Goal: Information Seeking & Learning: Learn about a topic

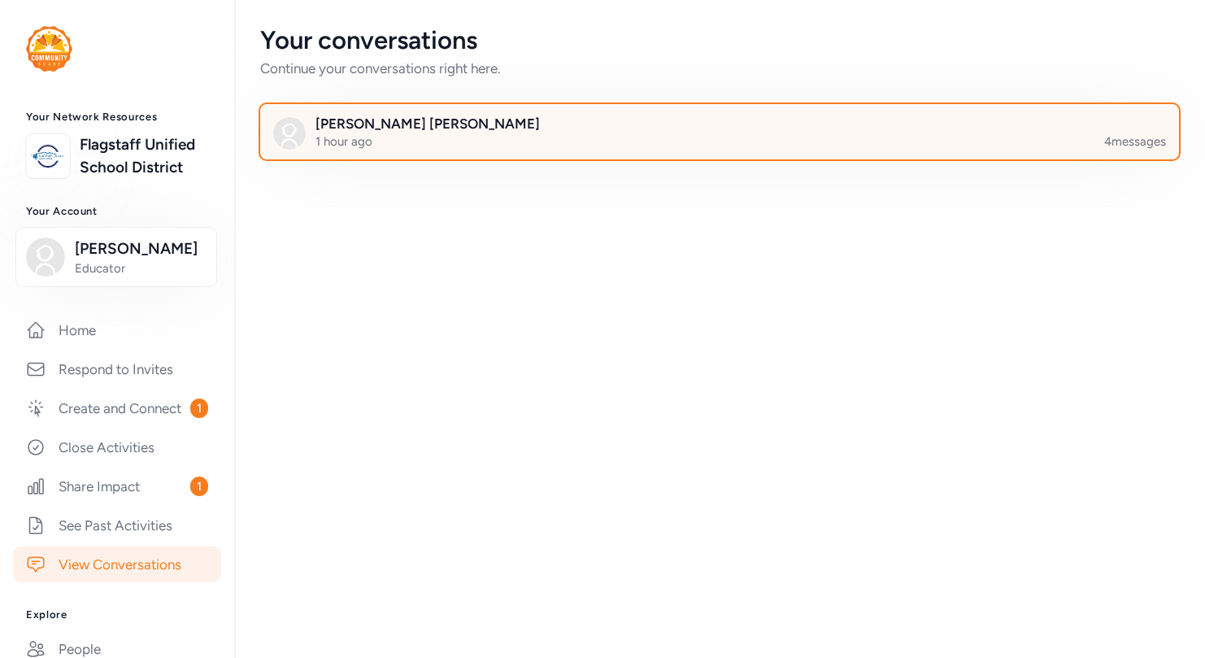
click at [476, 137] on div at bounding box center [732, 141] width 919 height 55
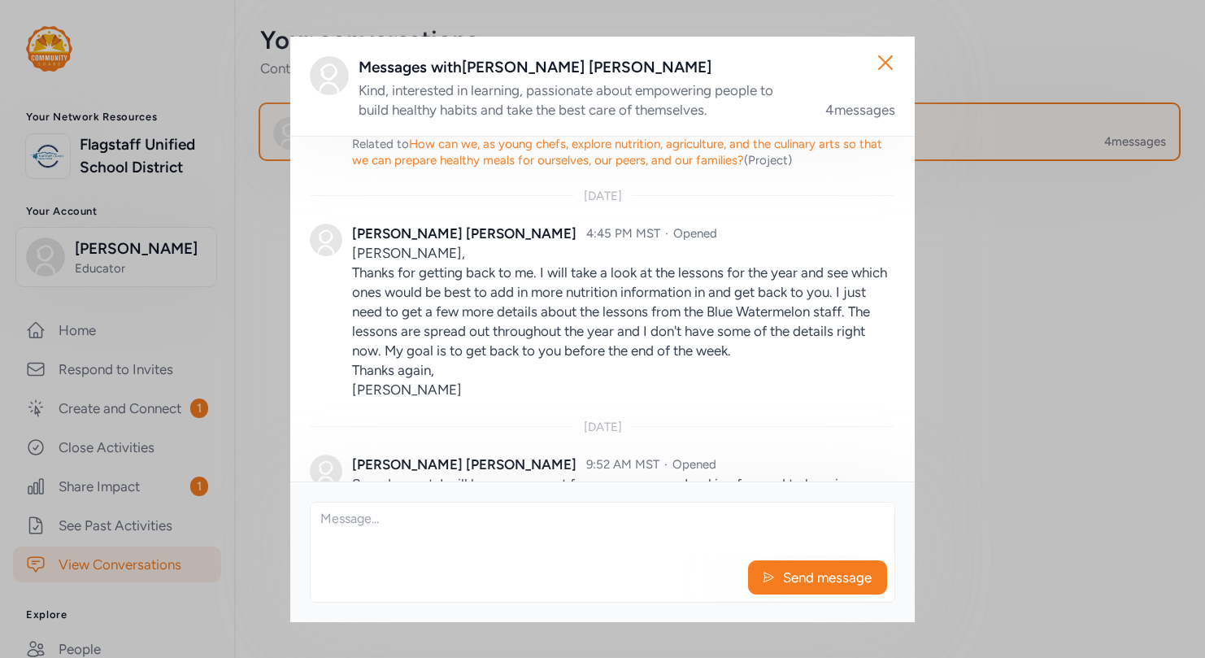
scroll to position [546, 0]
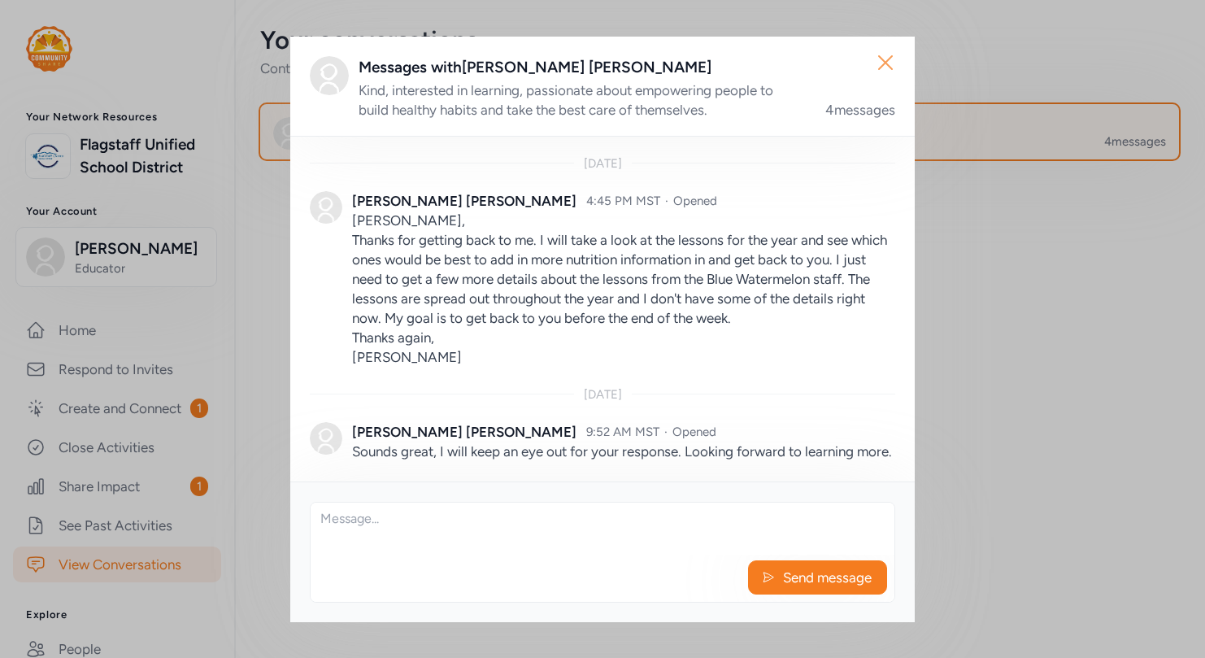
click at [886, 59] on icon "button" at bounding box center [885, 63] width 26 height 26
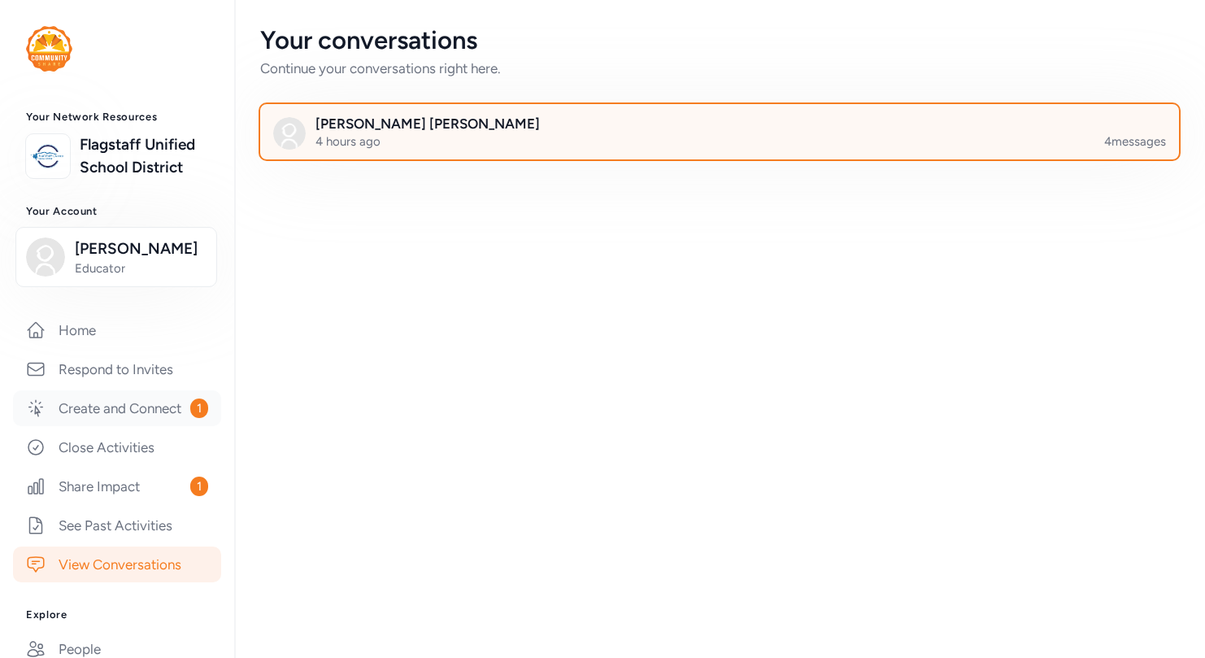
click at [168, 403] on link "Create and Connect 1" at bounding box center [117, 408] width 208 height 36
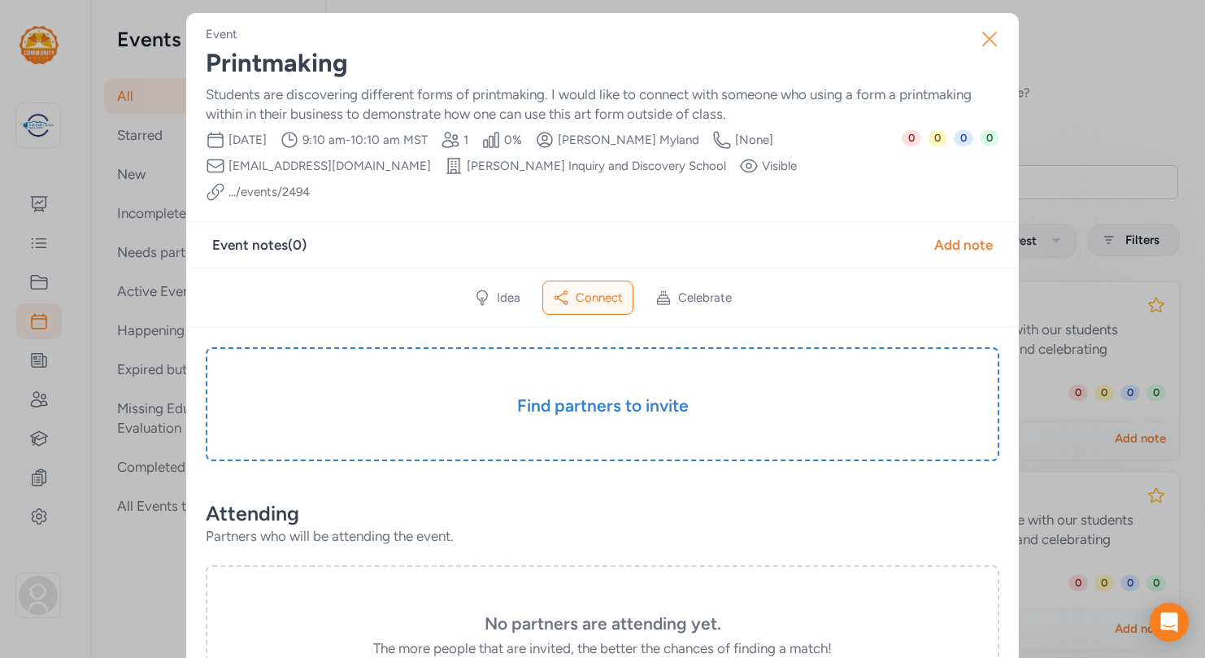
click at [992, 33] on icon "button" at bounding box center [990, 39] width 26 height 26
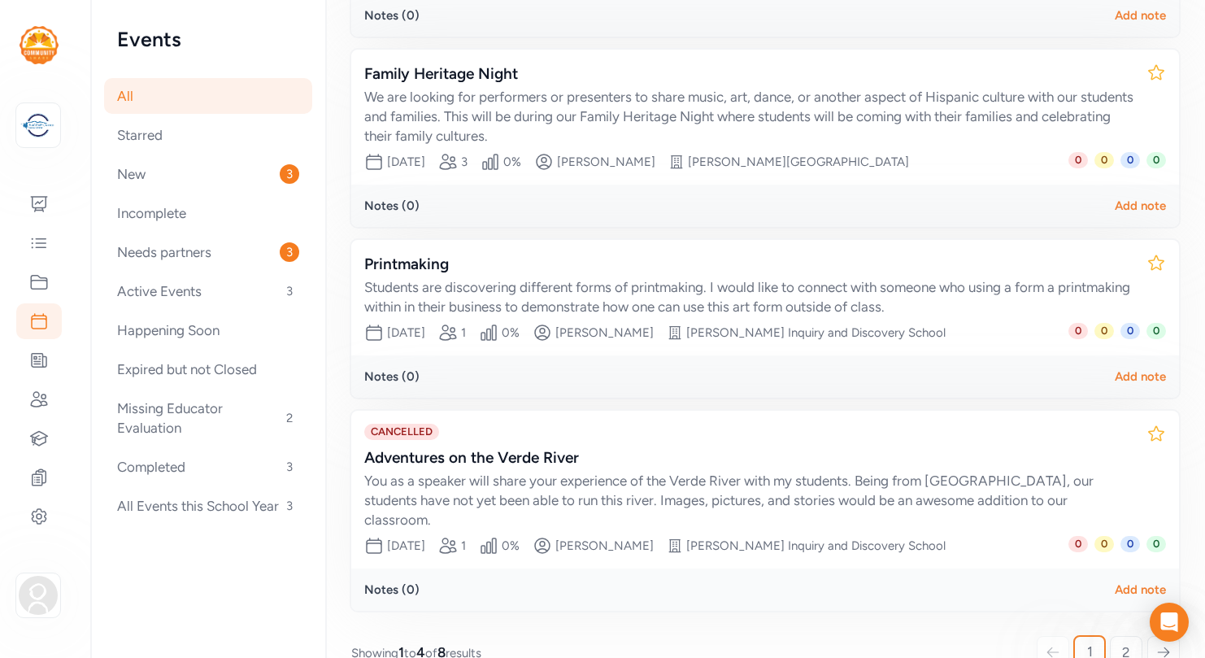
scroll to position [439, 0]
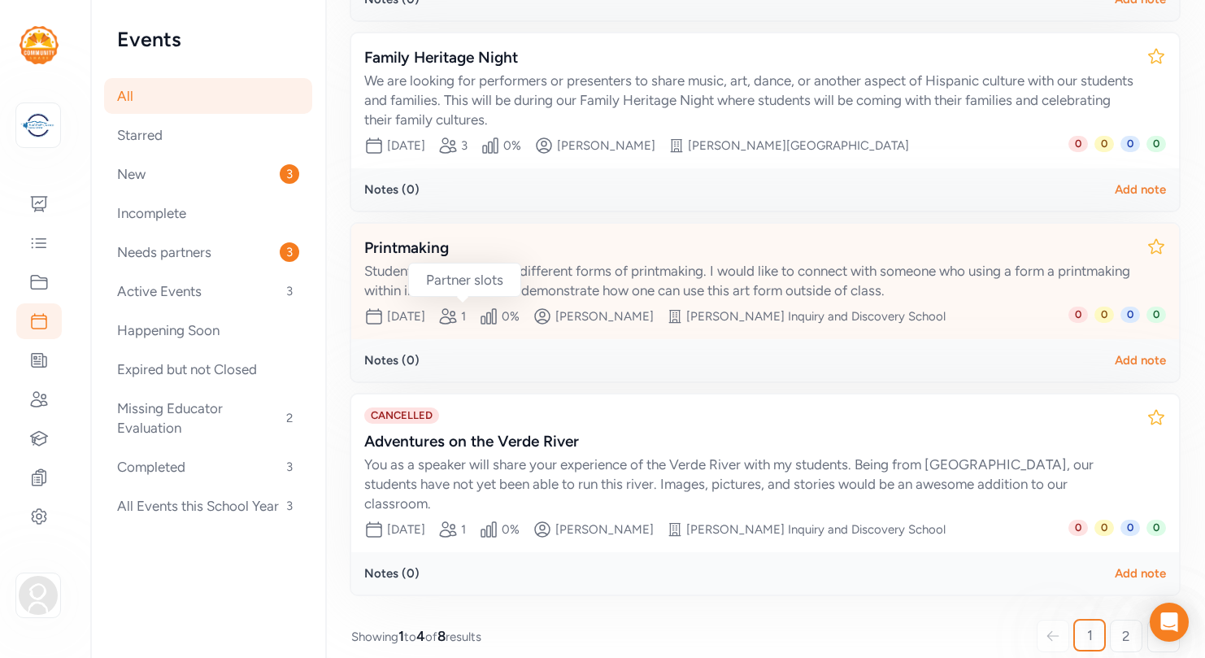
click at [458, 320] on icon at bounding box center [448, 317] width 20 height 20
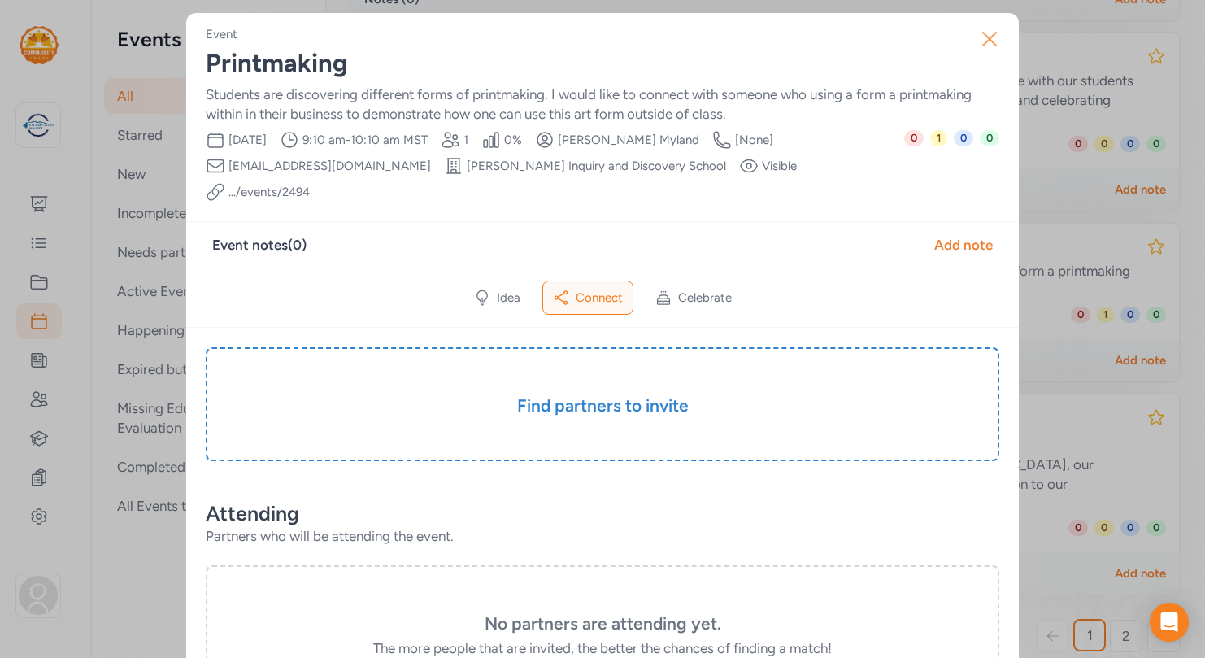
click at [990, 33] on icon "button" at bounding box center [990, 39] width 26 height 26
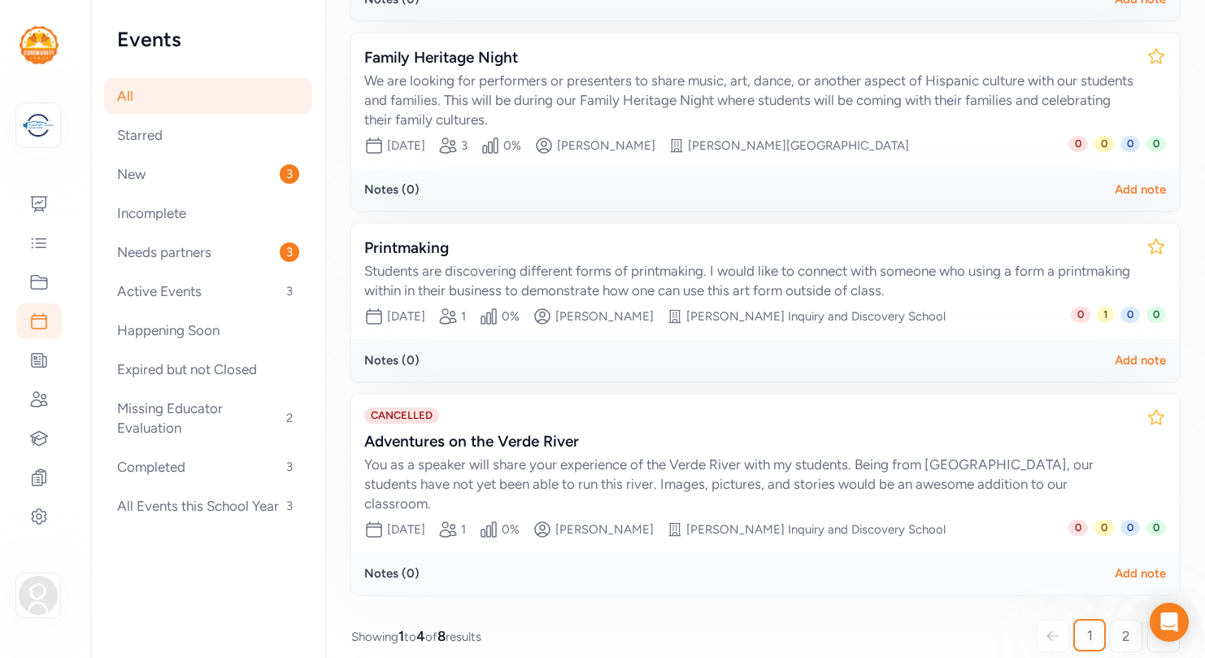
click at [329, 326] on div "Page All Explore Events All Events This page shows all events in your network. …" at bounding box center [765, 119] width 880 height 1116
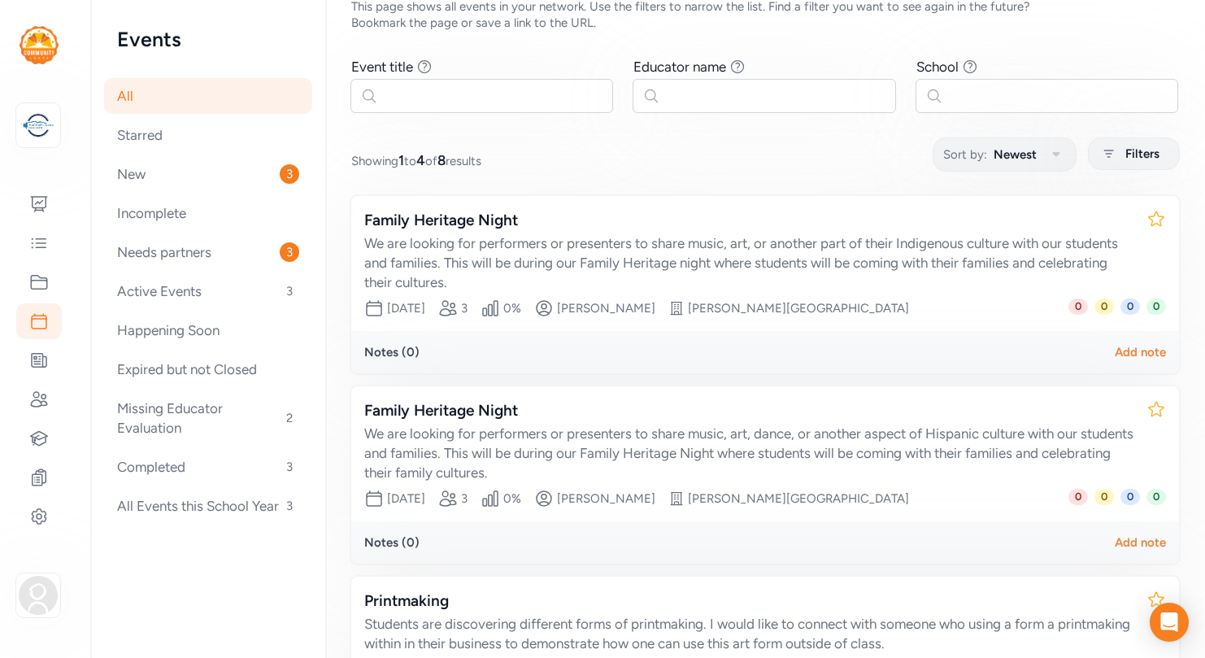
scroll to position [79, 0]
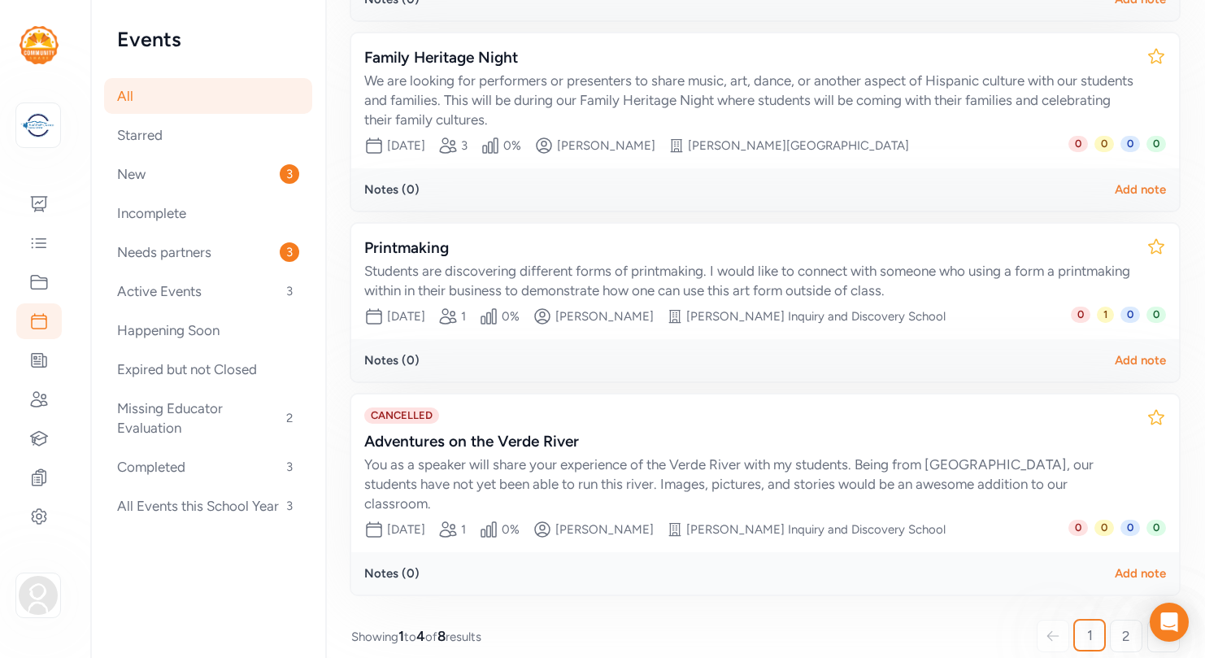
scroll to position [436, 0]
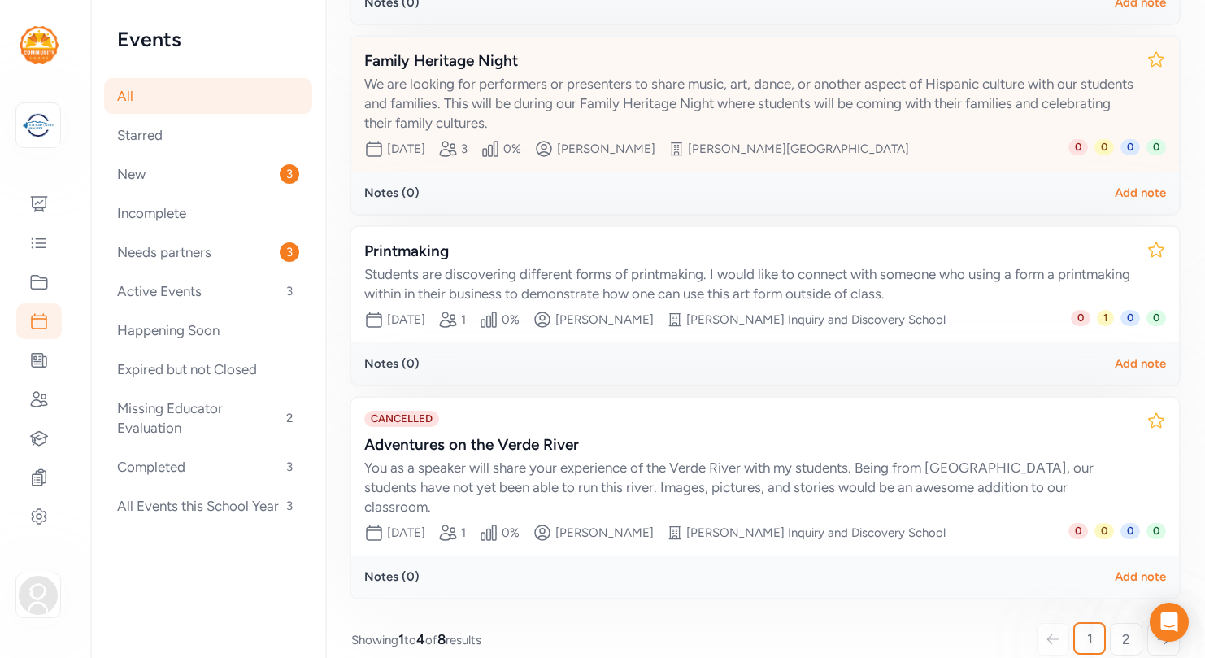
click at [778, 90] on div "We are looking for performers or presenters to share music, art, dance, or anot…" at bounding box center [748, 103] width 769 height 59
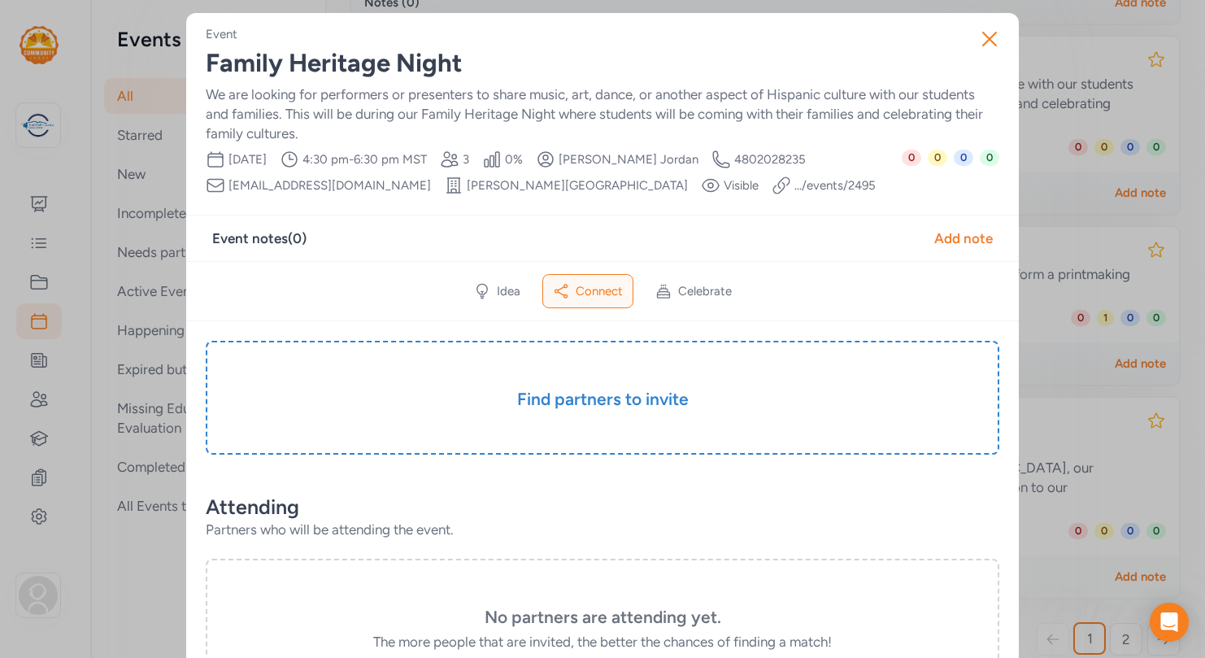
click at [794, 185] on link ".../events/ 2495" at bounding box center [834, 185] width 81 height 16
click at [990, 36] on icon "button" at bounding box center [990, 39] width 26 height 26
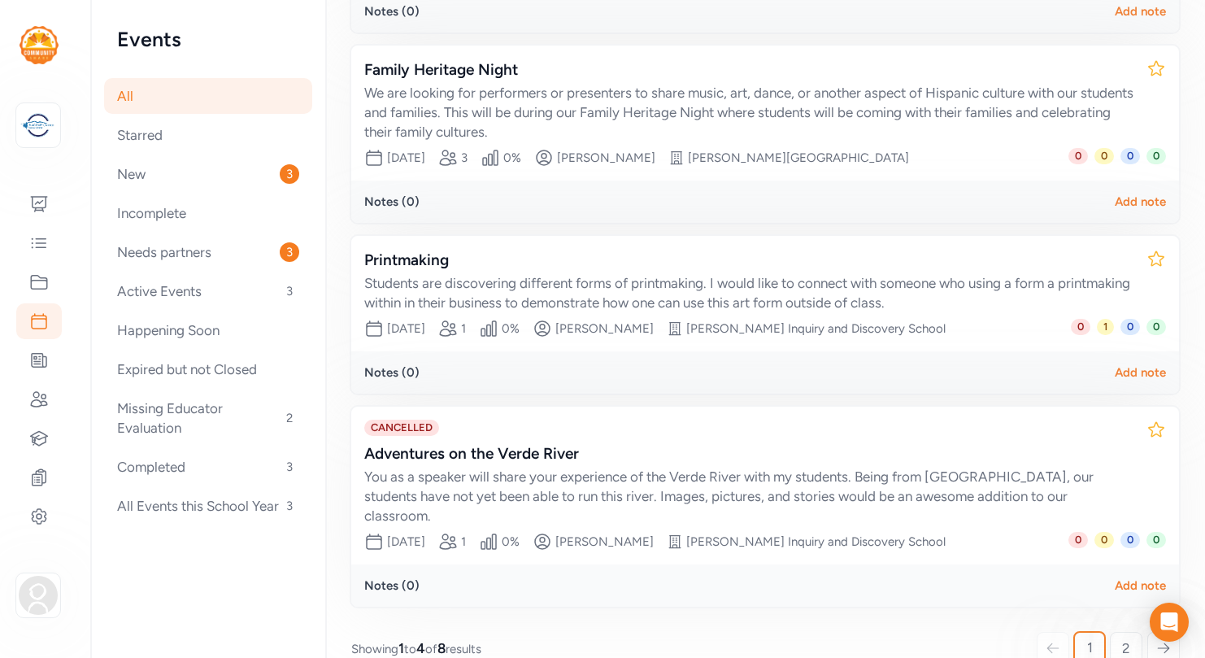
scroll to position [439, 0]
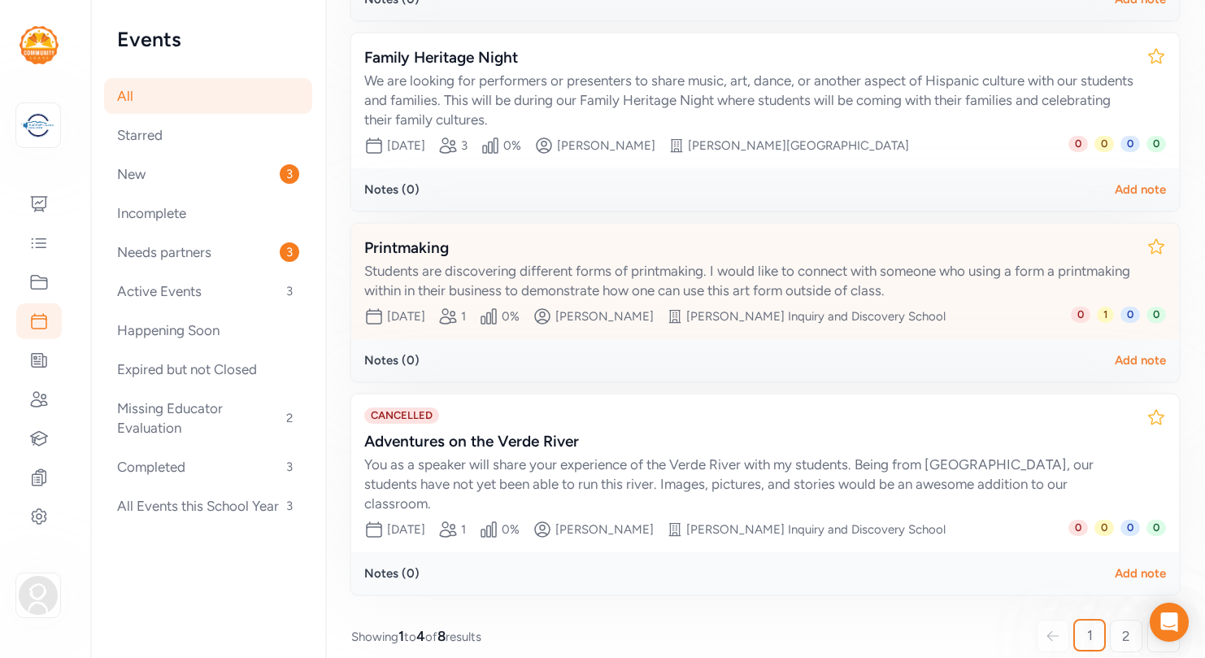
click at [419, 250] on div "Printmaking" at bounding box center [748, 248] width 769 height 23
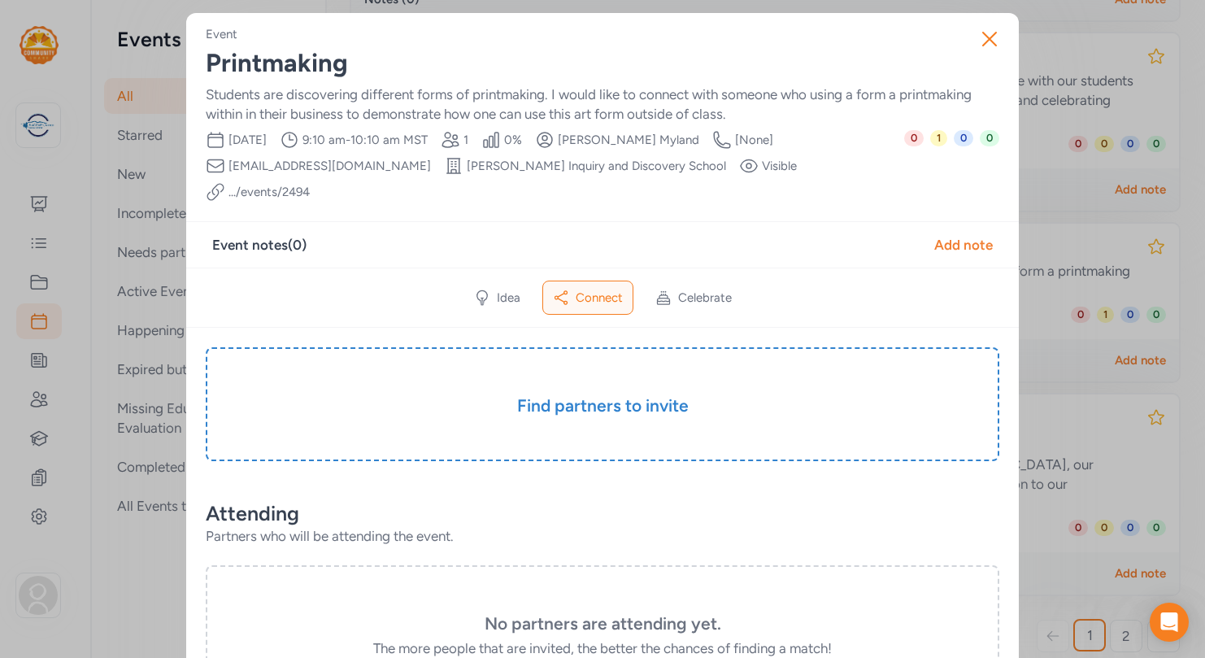
click at [310, 184] on link ".../events/ 2494" at bounding box center [268, 192] width 81 height 16
click at [994, 37] on icon "button" at bounding box center [990, 39] width 26 height 26
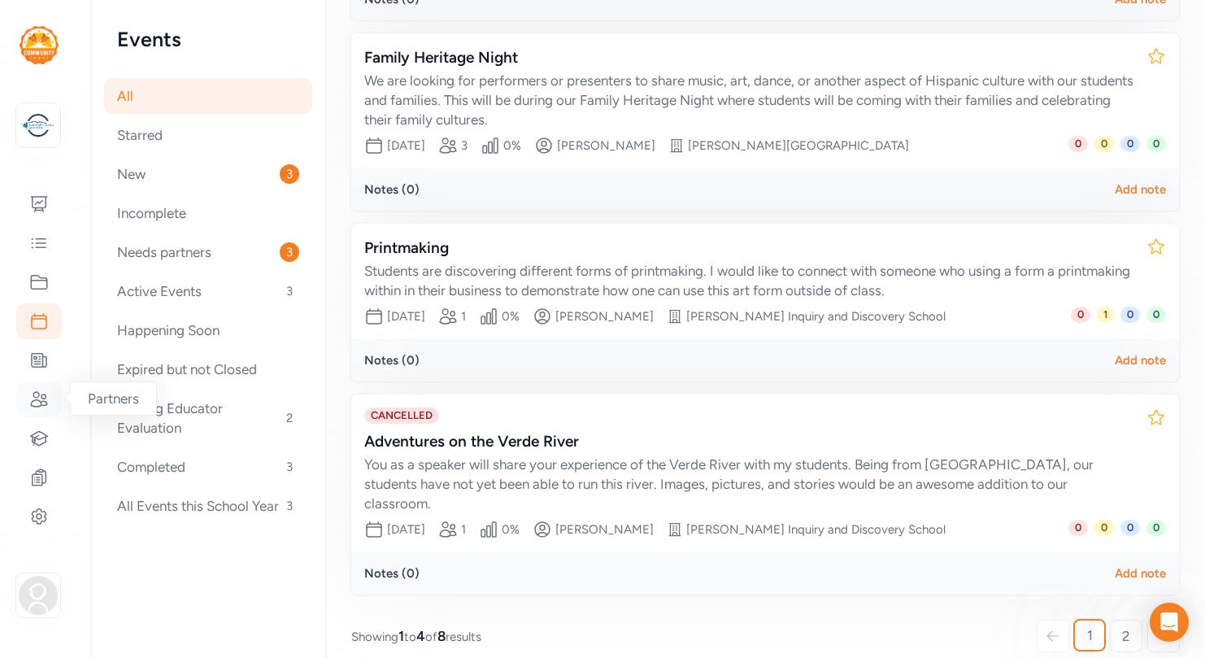
click at [42, 391] on icon at bounding box center [39, 399] width 20 height 20
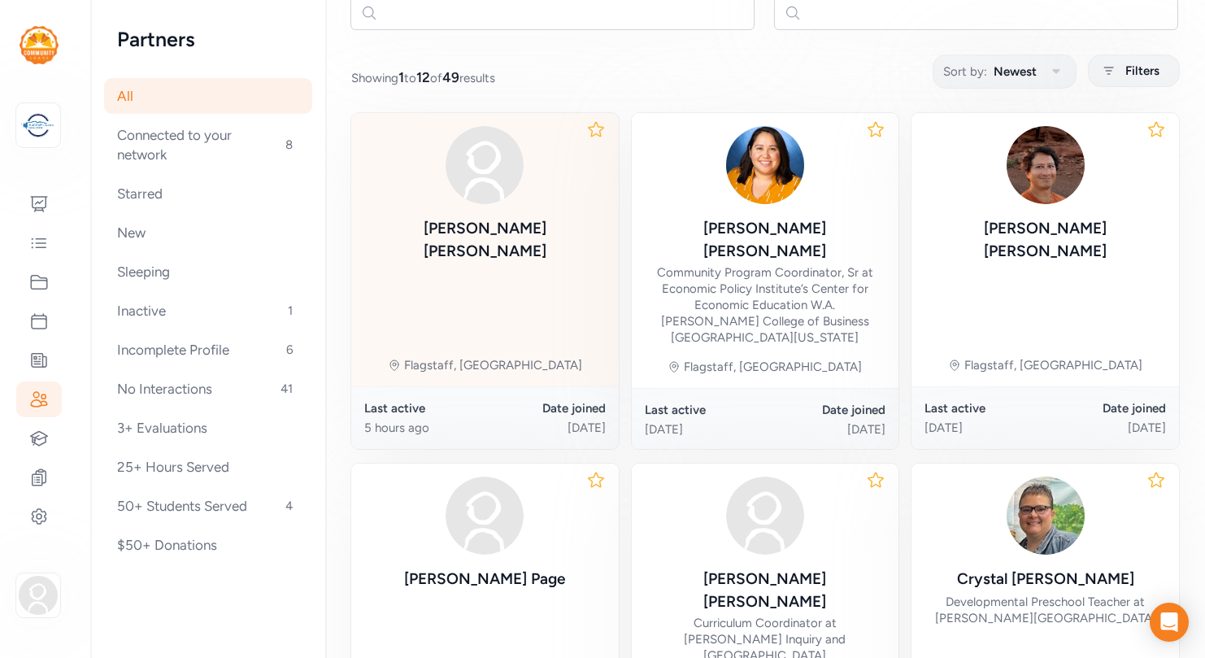
scroll to position [200, 0]
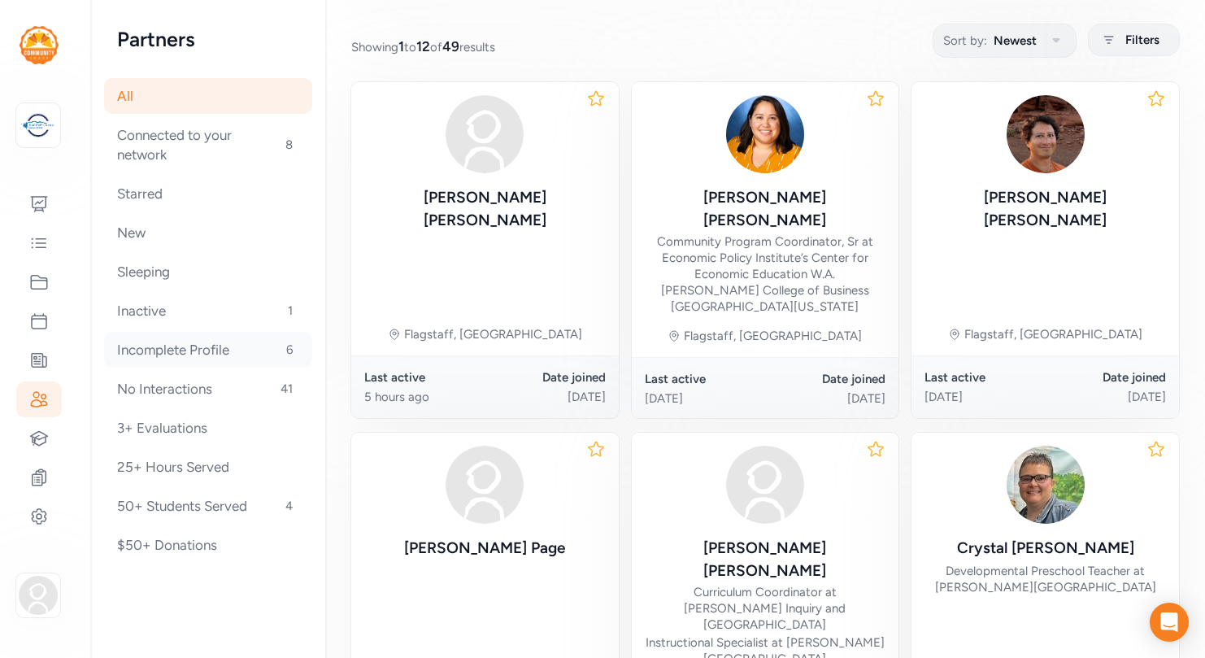
click at [193, 349] on div "Incomplete Profile 6" at bounding box center [208, 350] width 208 height 36
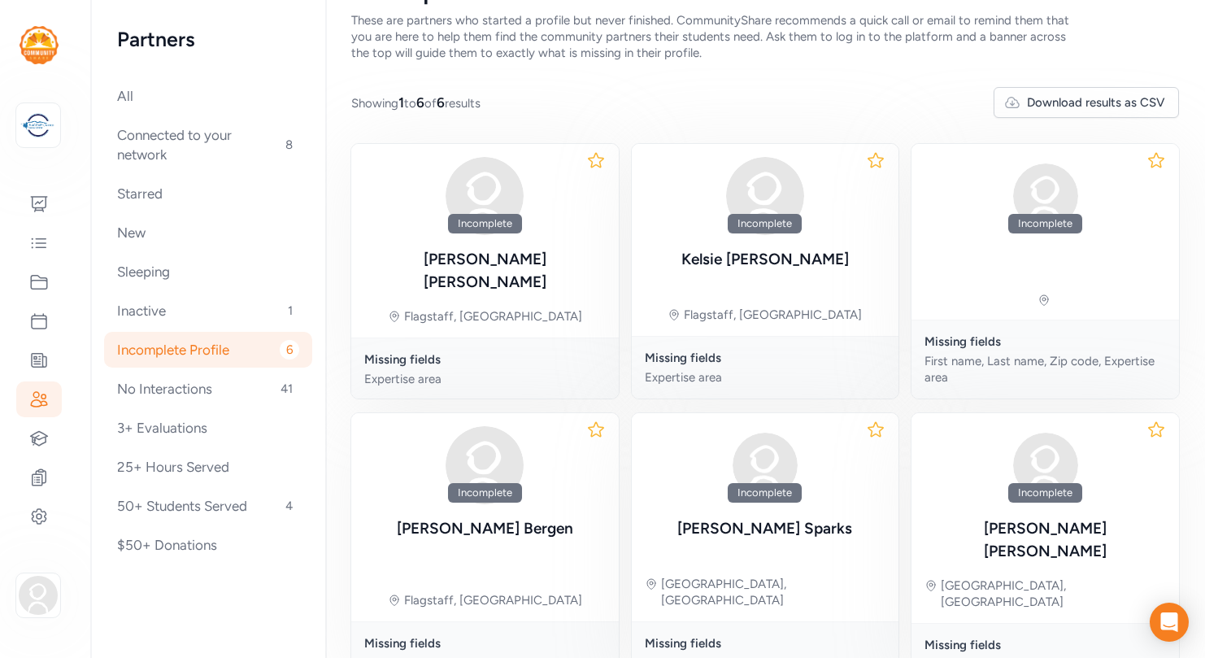
scroll to position [94, 0]
